Goal: Book appointment/travel/reservation

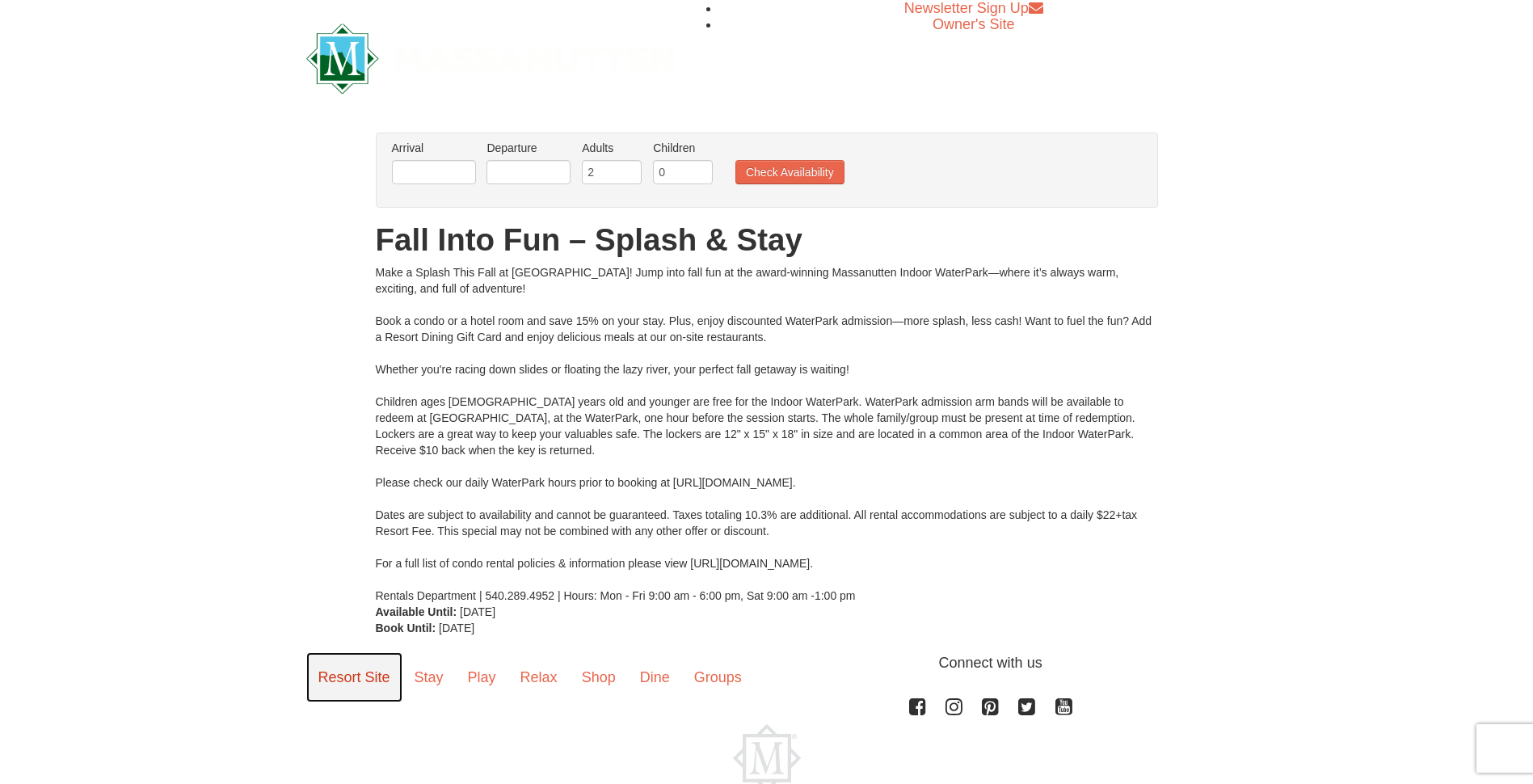
click at [367, 676] on link "Resort Site" at bounding box center [354, 677] width 96 height 50
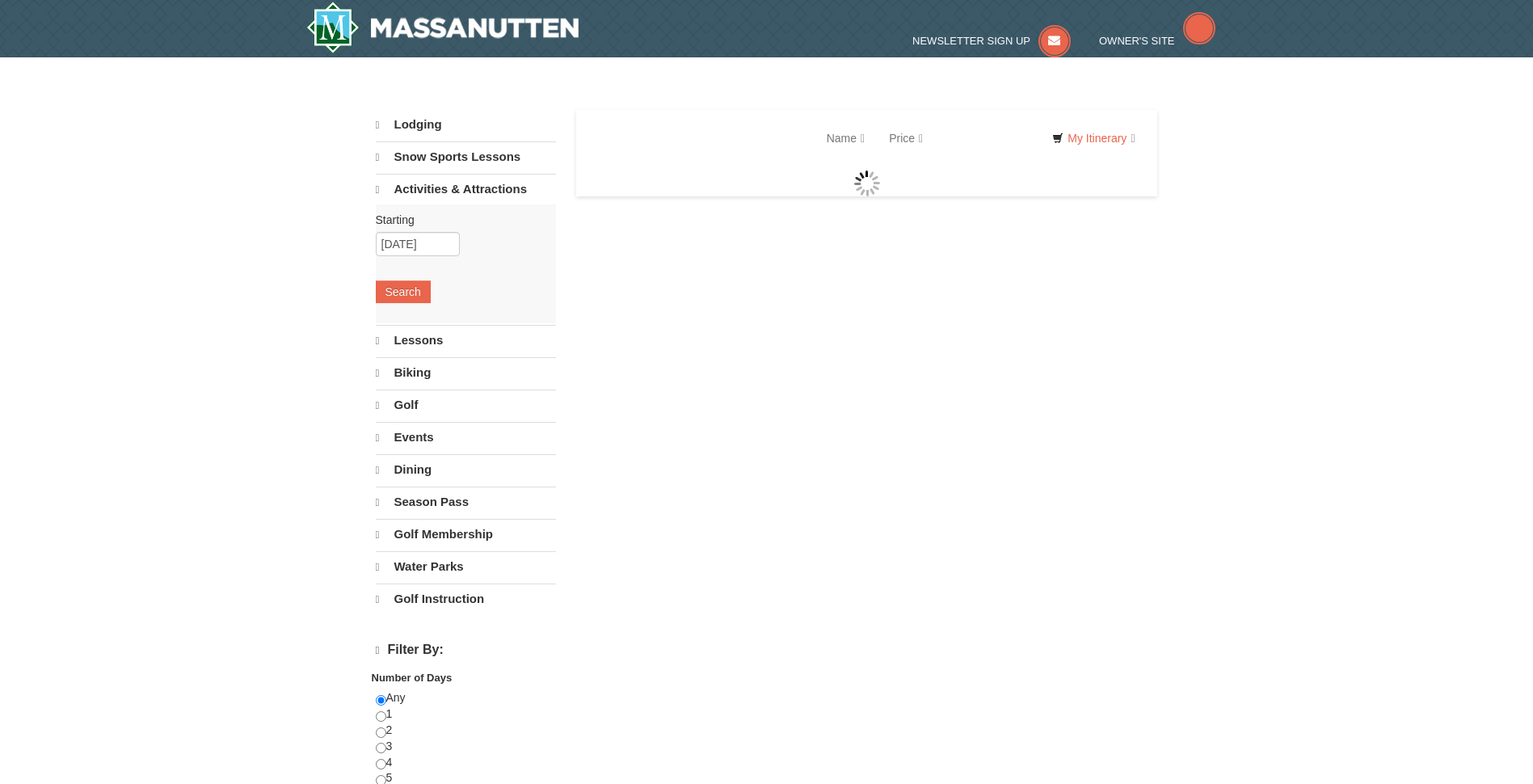
select select "10"
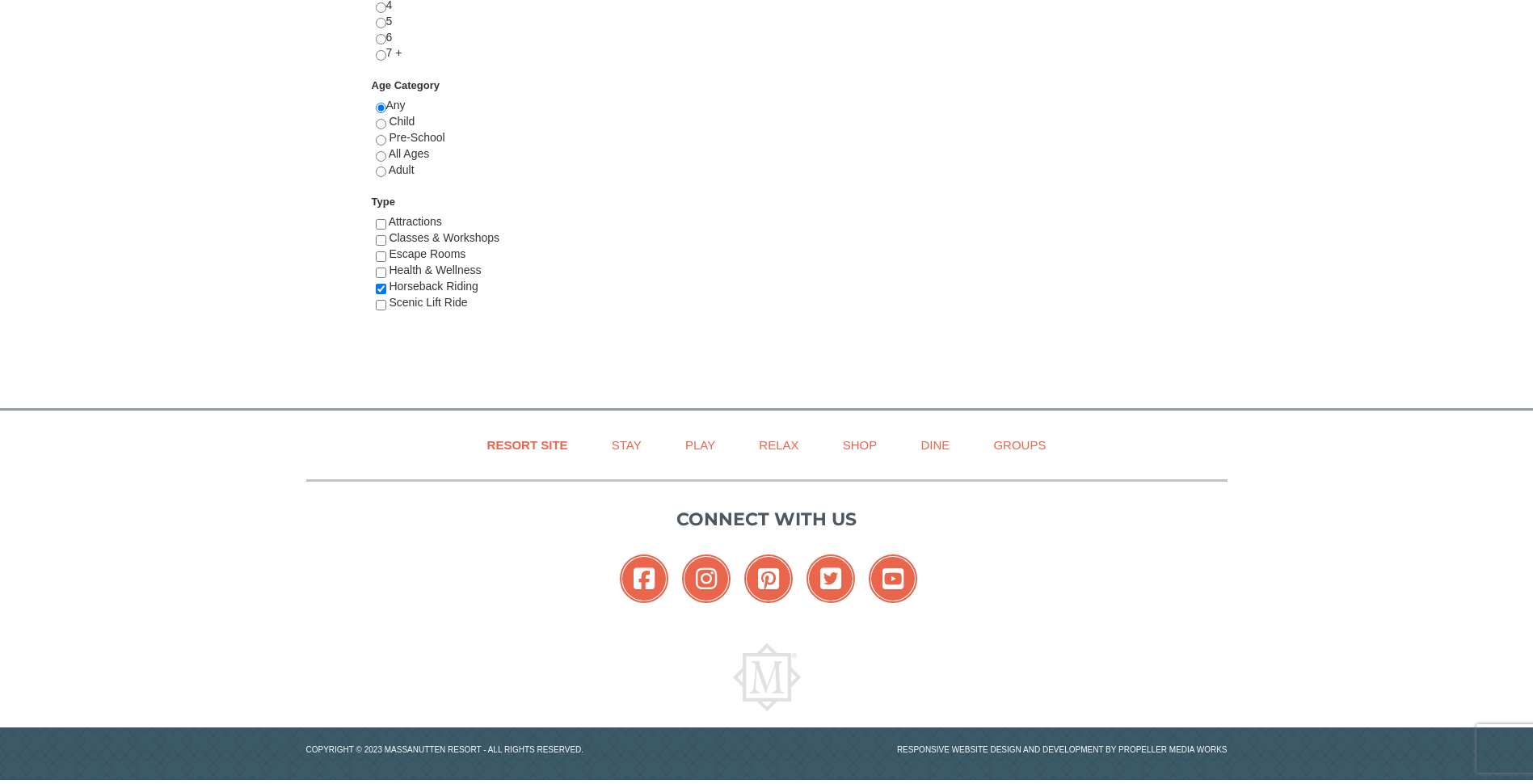
scroll to position [778, 0]
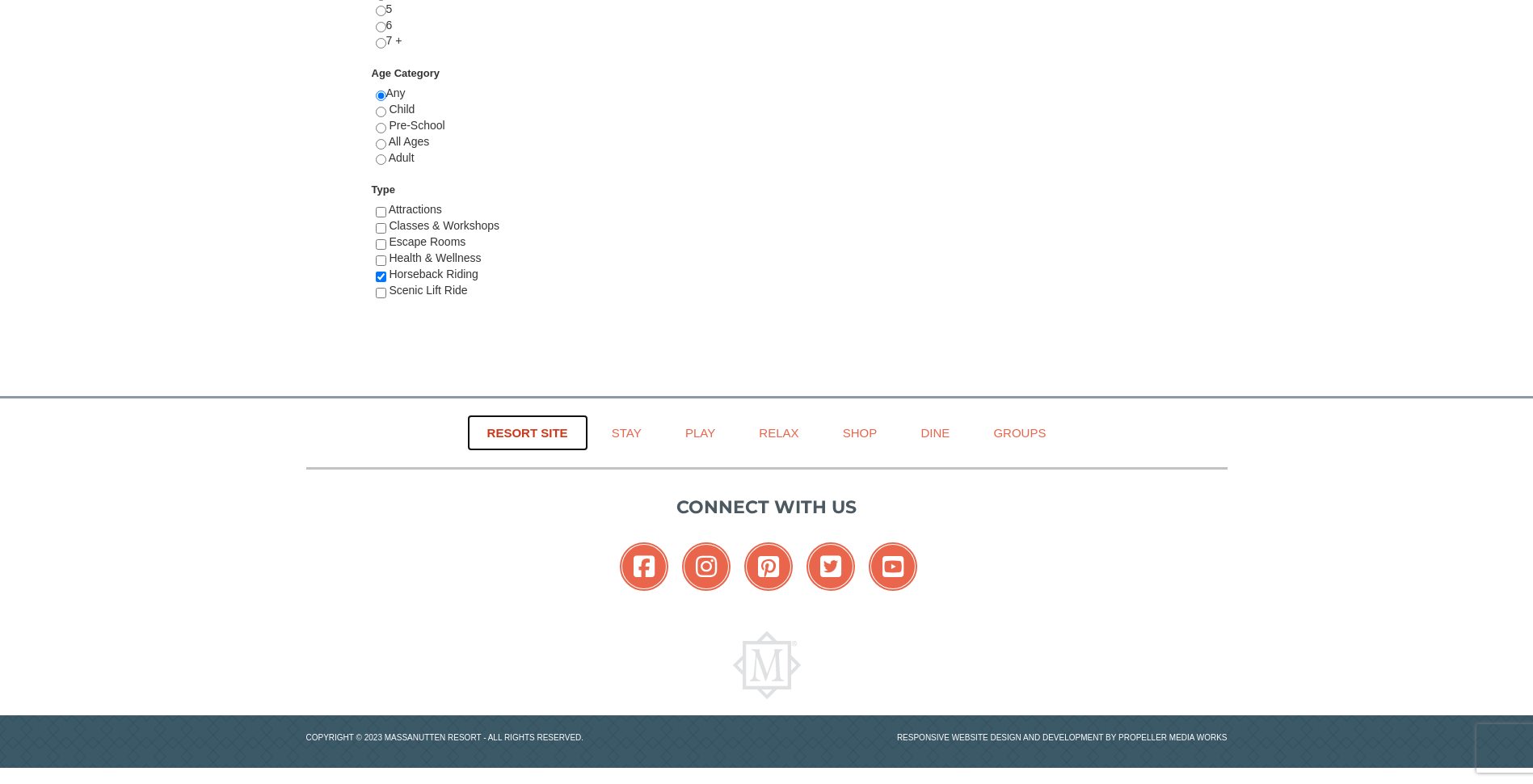
click at [533, 433] on link "Resort Site" at bounding box center [528, 433] width 122 height 36
